Goal: Task Accomplishment & Management: Manage account settings

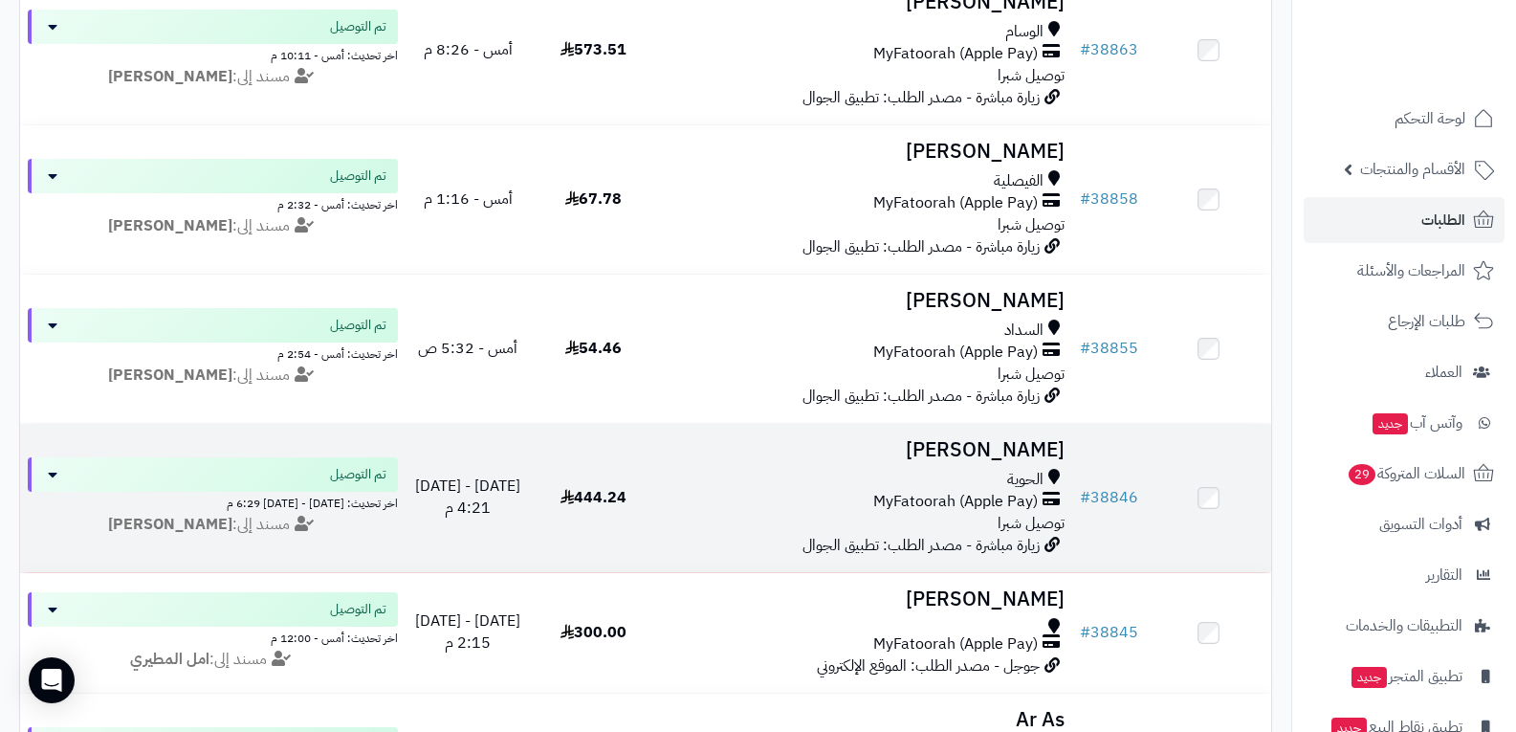
scroll to position [478, 0]
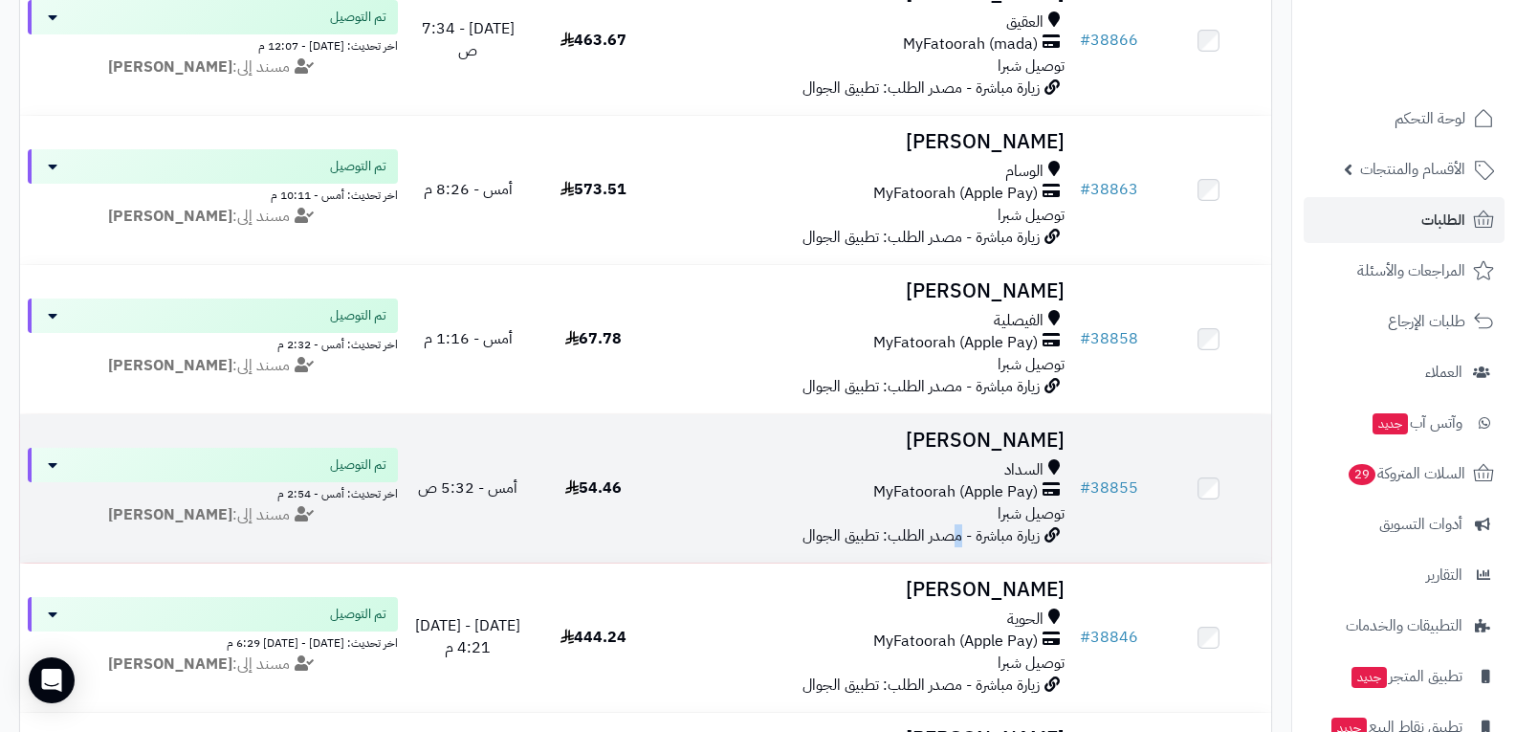
click at [957, 524] on span "زيارة مباشرة - مصدر الطلب: تطبيق الجوال" at bounding box center [920, 535] width 237 height 23
click at [1002, 486] on span "MyFatoorah (Apple Pay)" at bounding box center [955, 492] width 165 height 22
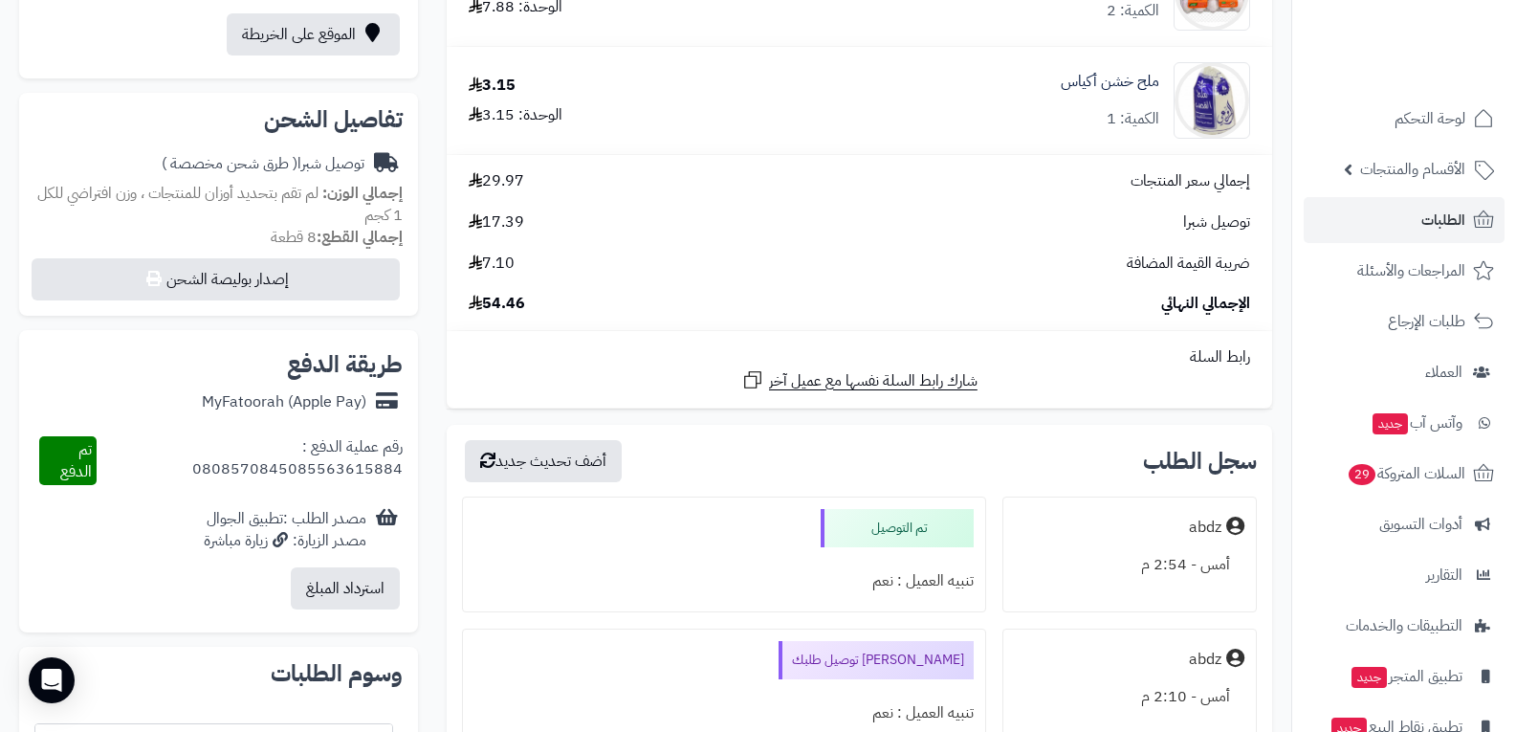
scroll to position [670, 0]
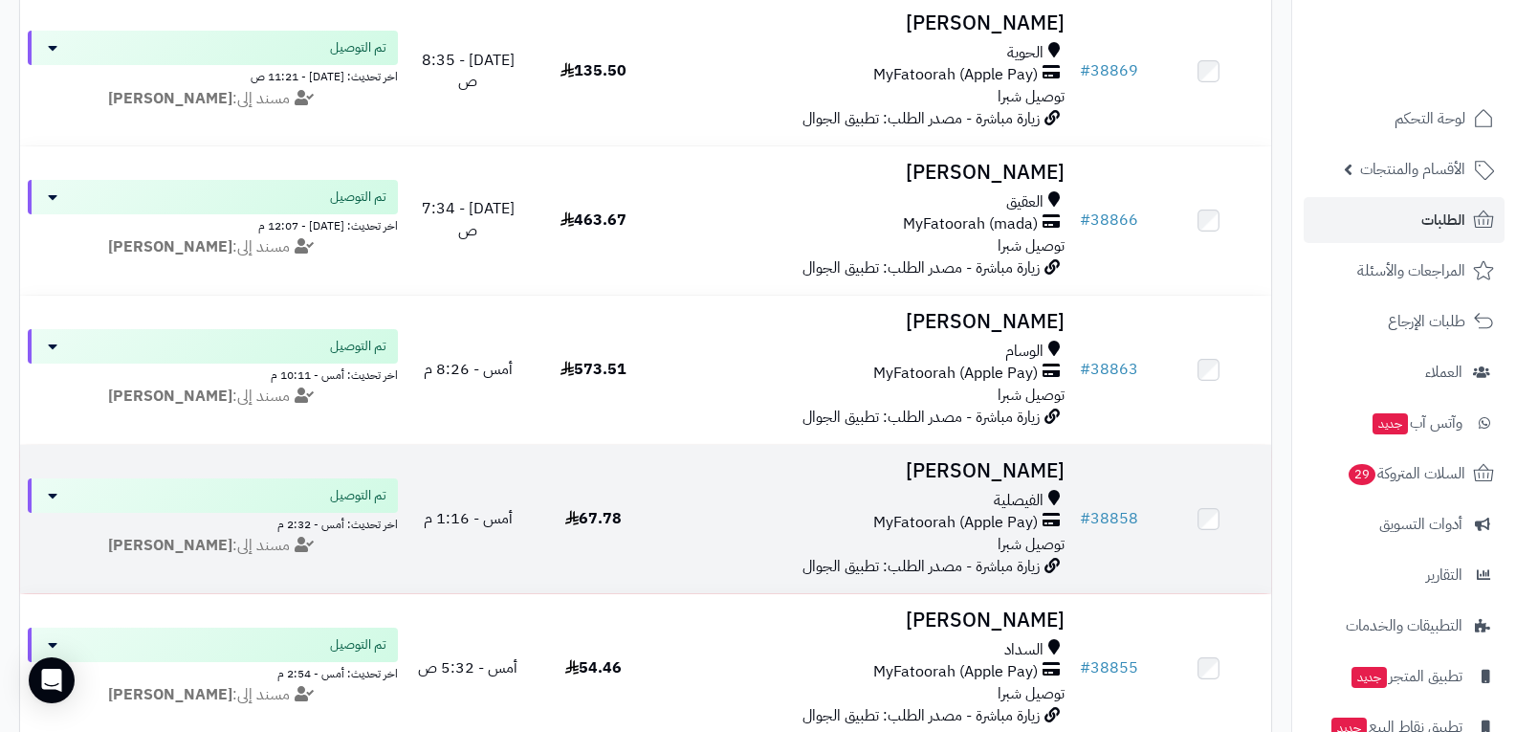
scroll to position [287, 0]
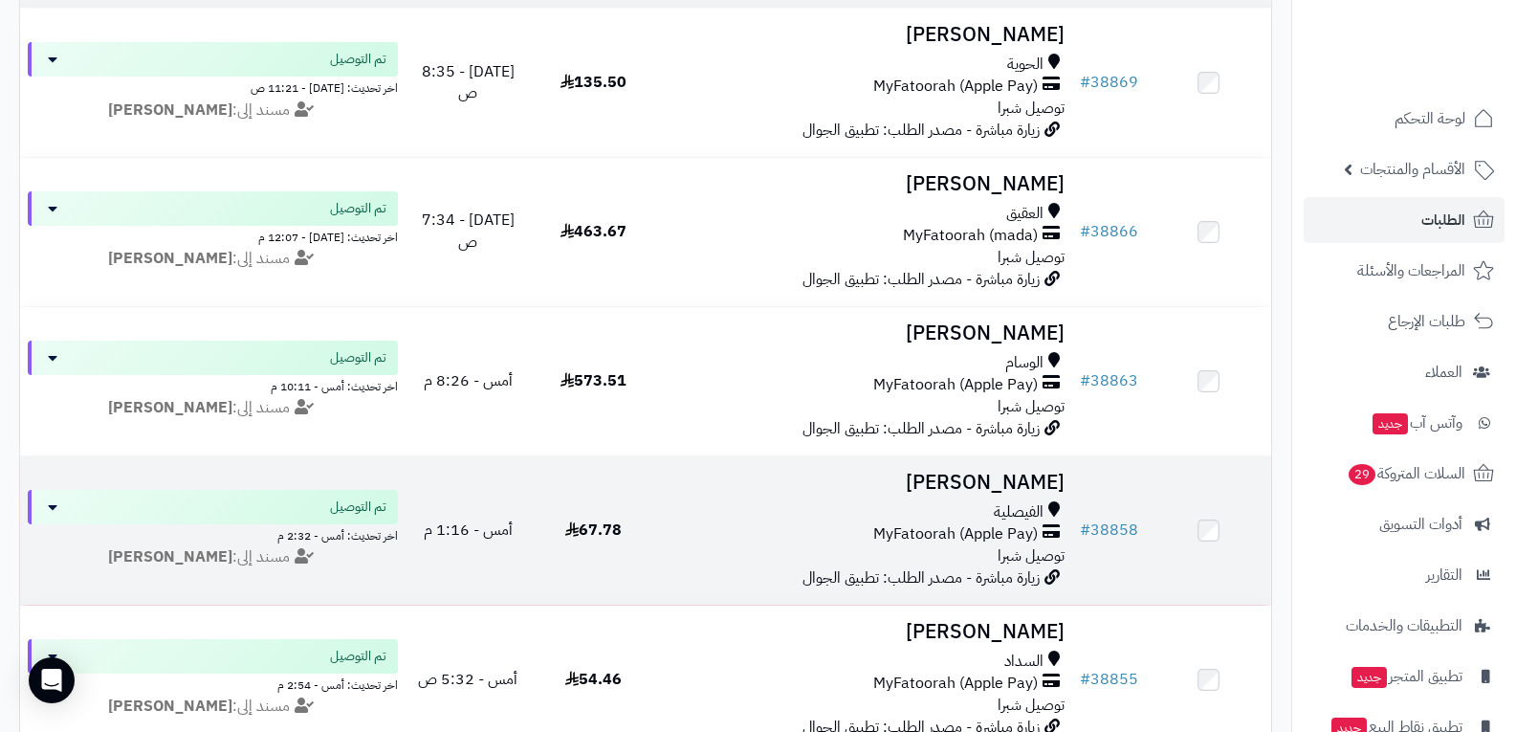
click at [1013, 529] on span "MyFatoorah (Apple Pay)" at bounding box center [955, 534] width 165 height 22
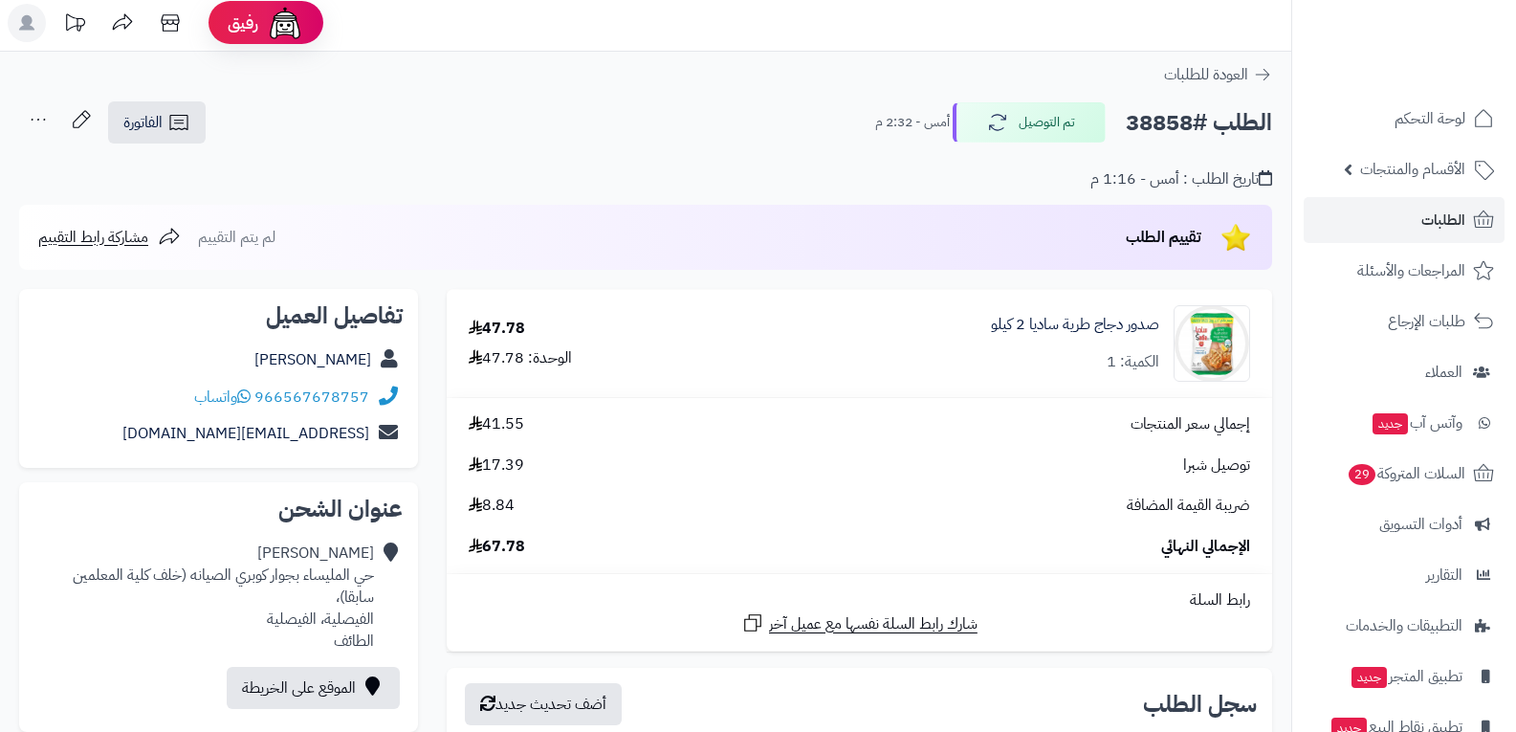
scroll to position [383, 0]
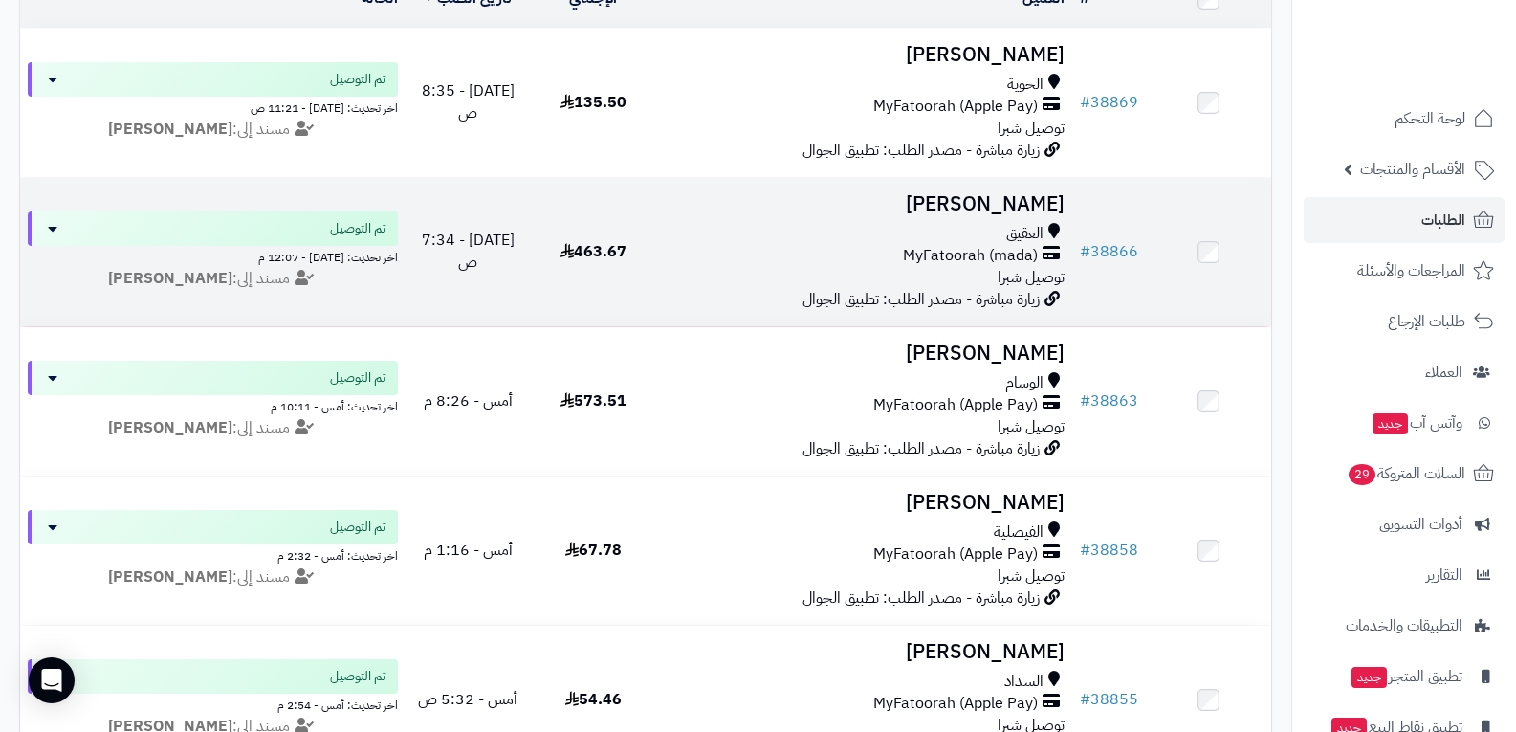
scroll to position [171, 0]
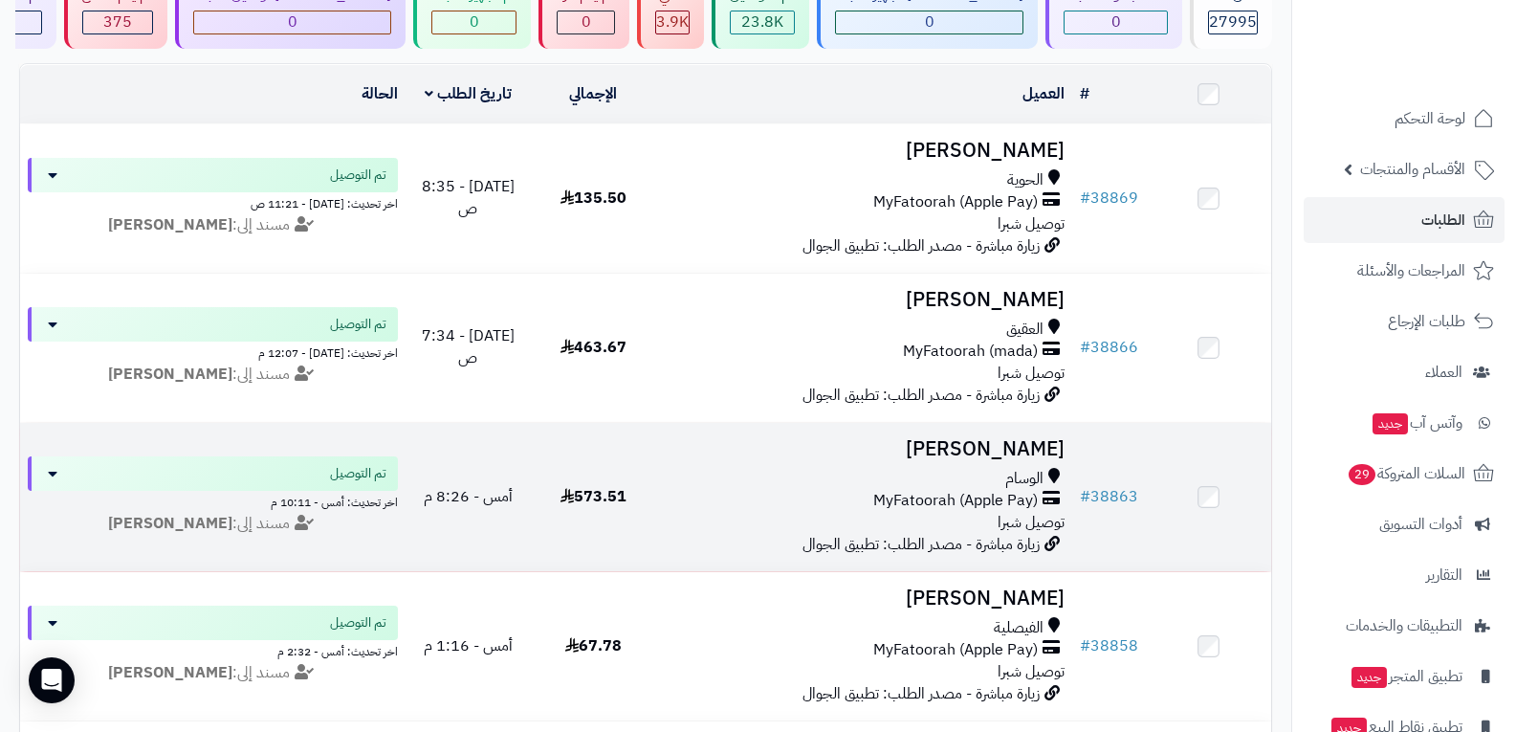
click at [911, 500] on span "MyFatoorah (Apple Pay)" at bounding box center [955, 501] width 165 height 22
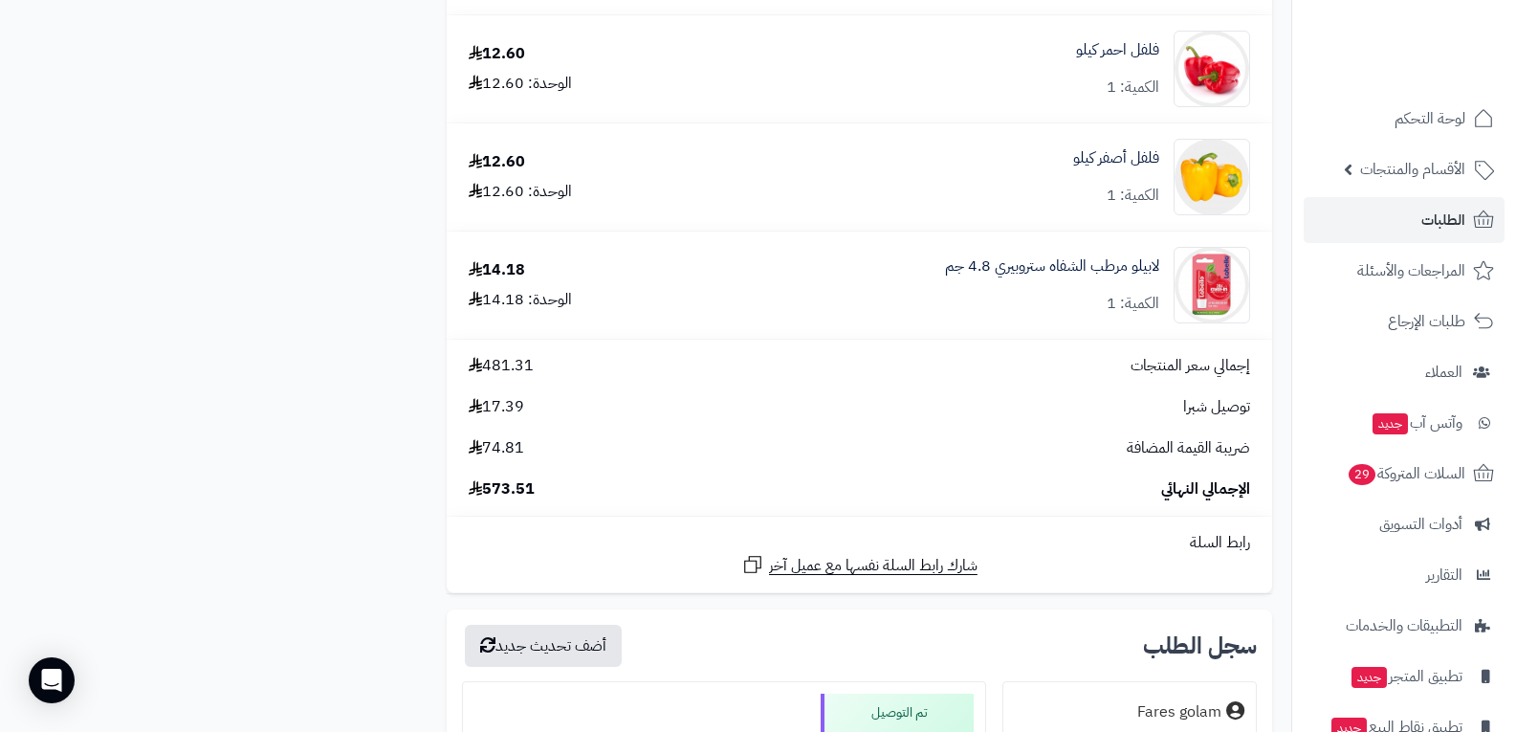
scroll to position [3252, 0]
